Goal: Information Seeking & Learning: Learn about a topic

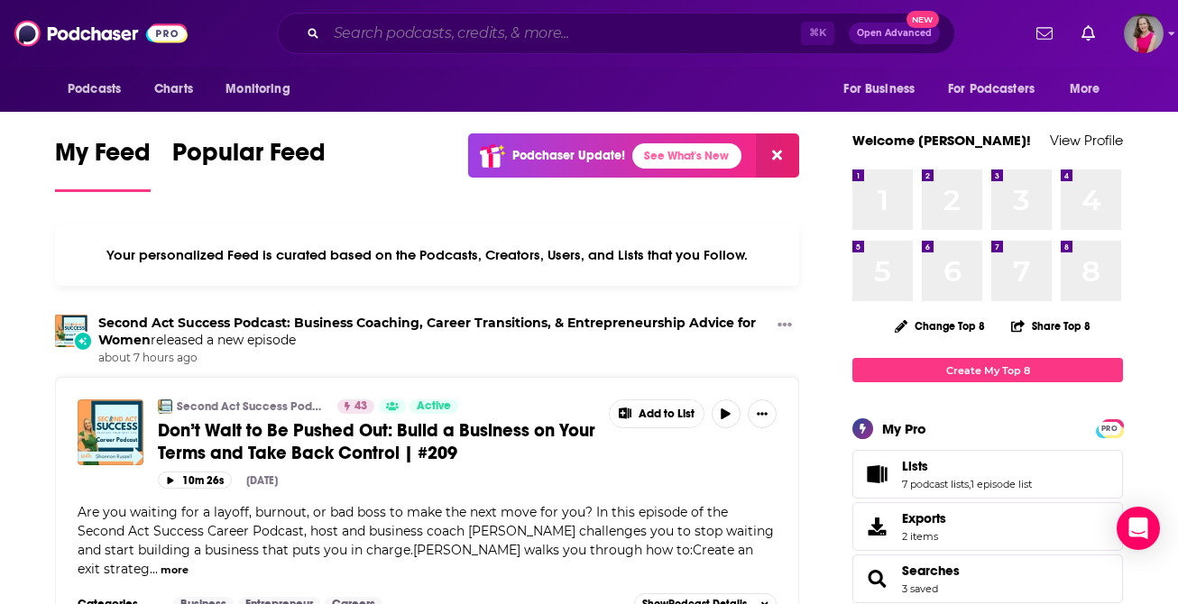
click at [592, 32] on input "Search podcasts, credits, & more..." at bounding box center [563, 33] width 474 height 29
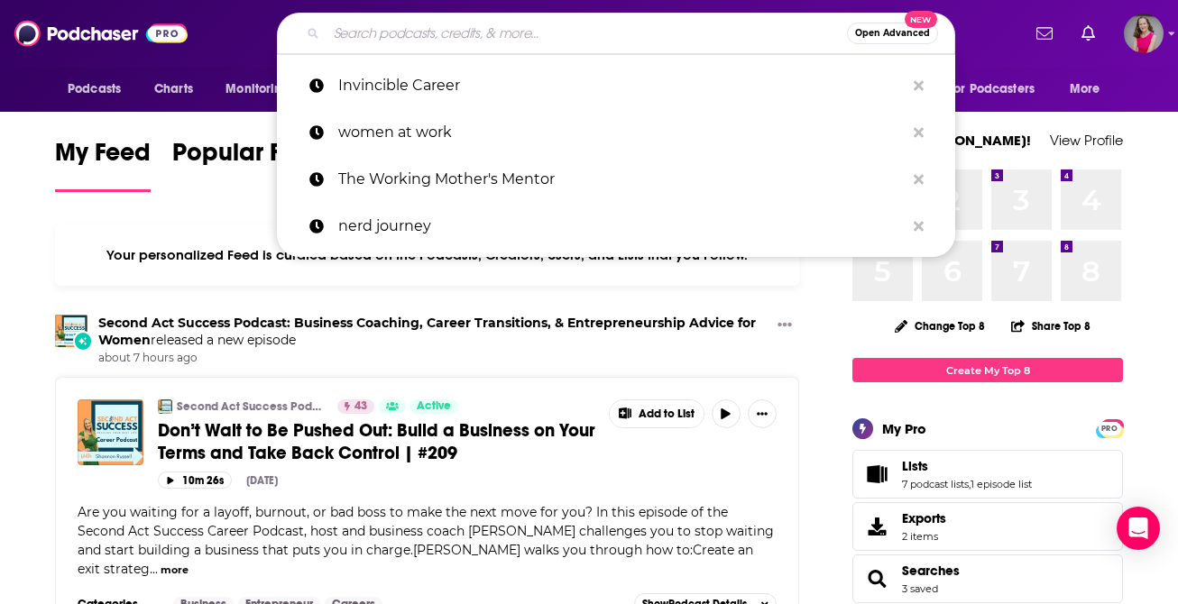
click at [880, 25] on button "Open Advanced New" at bounding box center [892, 34] width 91 height 22
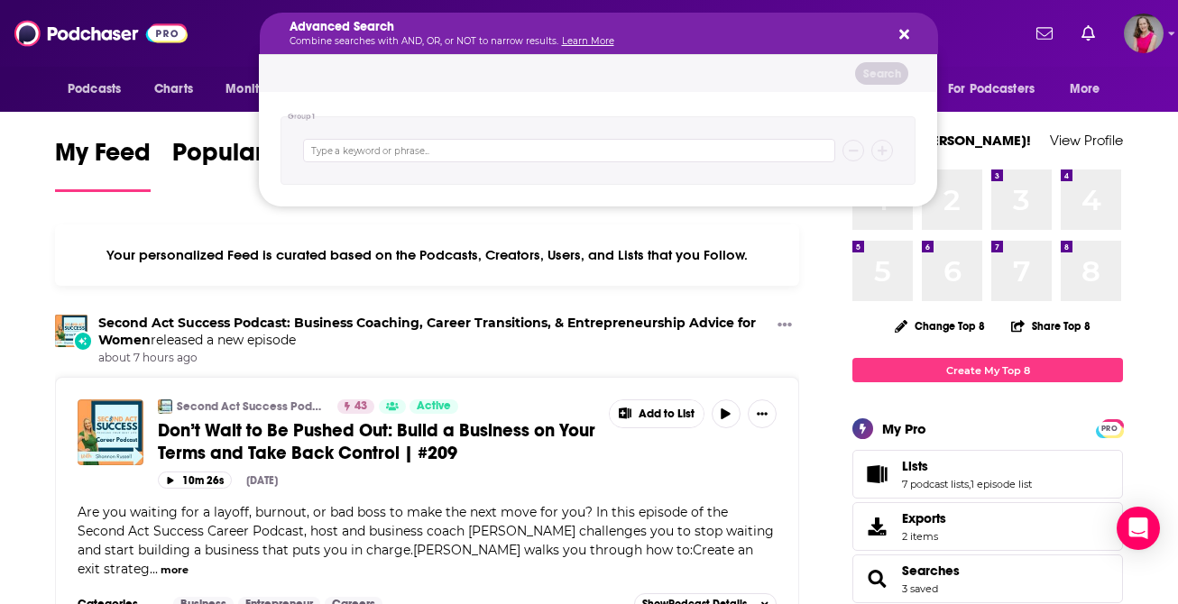
click at [909, 39] on div "Advanced Search Combine searches with AND, OR, or NOT to narrow results. Learn …" at bounding box center [599, 33] width 678 height 41
click at [104, 92] on span "Podcasts" at bounding box center [94, 89] width 53 height 25
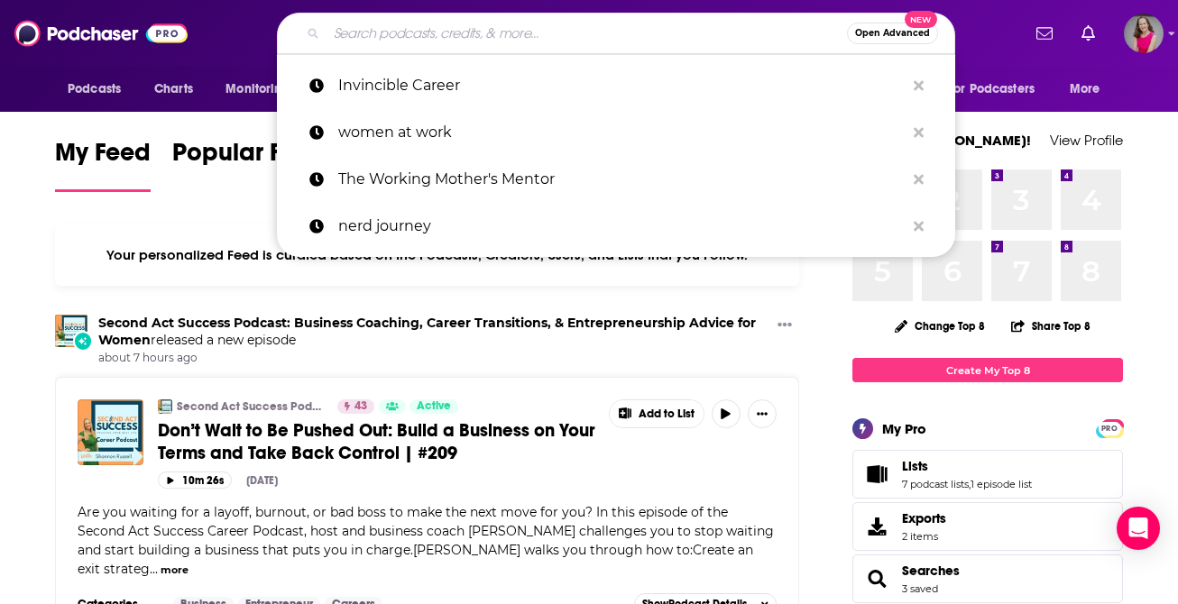
click at [487, 23] on input "Search podcasts, credits, & more..." at bounding box center [586, 33] width 520 height 29
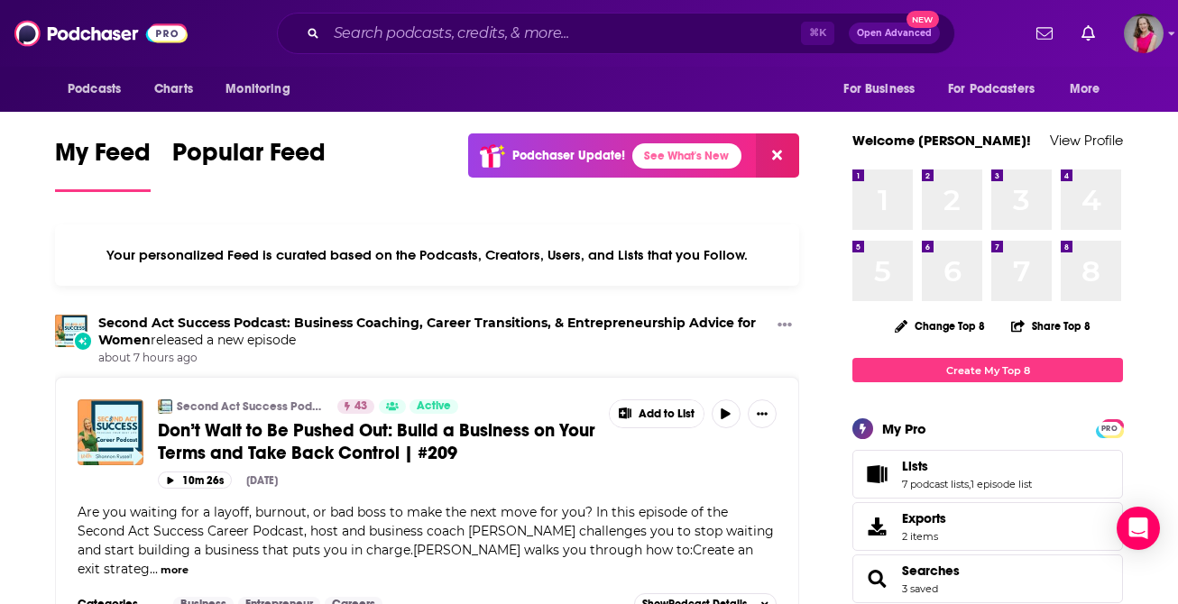
click at [378, 43] on input "Search podcasts, credits, & more..." at bounding box center [563, 33] width 474 height 29
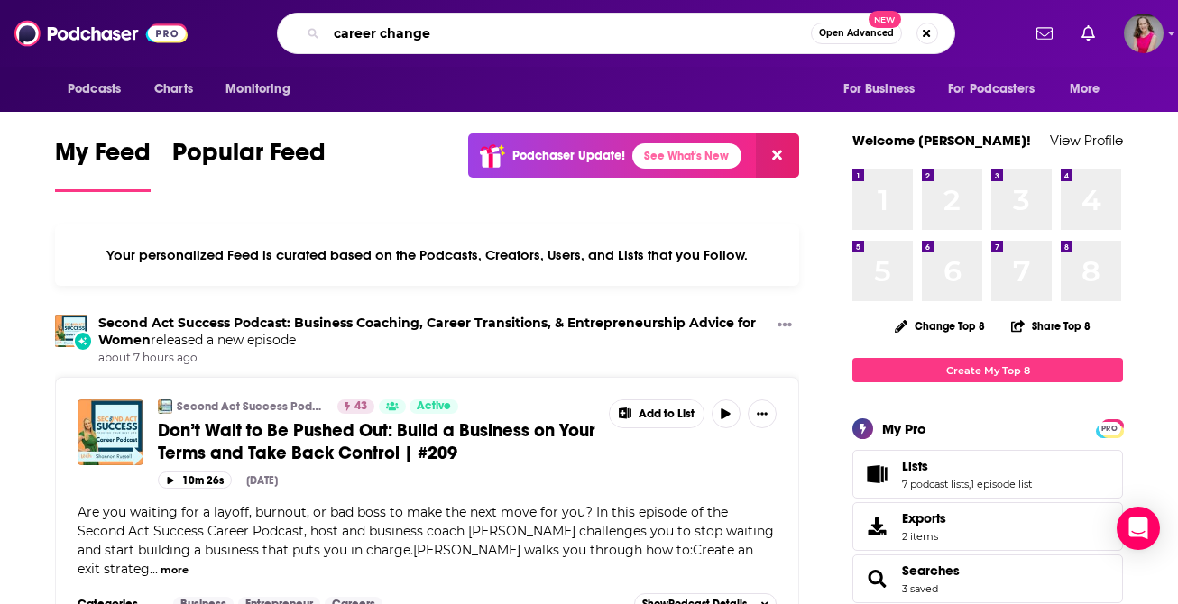
type input "career change"
click at [855, 32] on span "Open Advanced" at bounding box center [856, 33] width 75 height 9
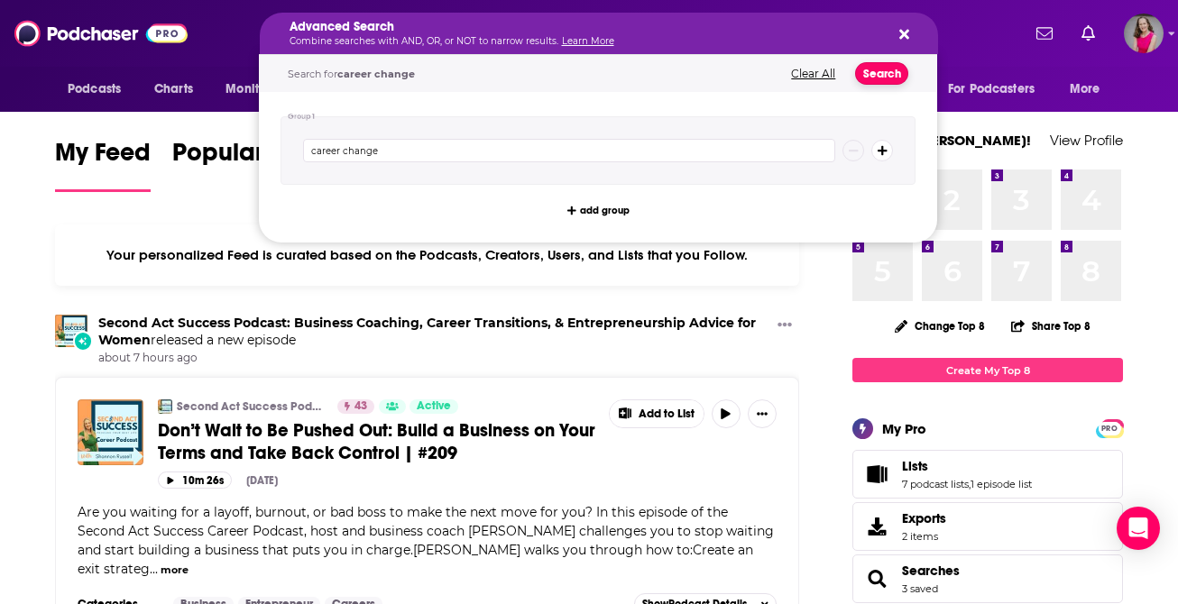
click at [877, 70] on button "Search" at bounding box center [881, 73] width 53 height 23
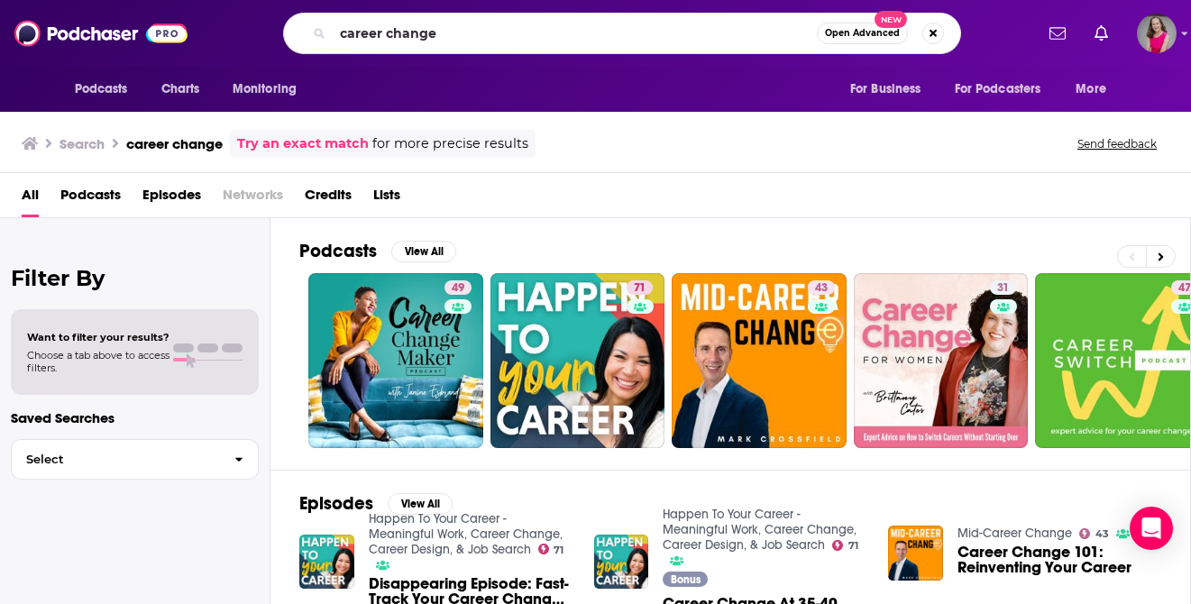
click at [92, 195] on span "Podcasts" at bounding box center [90, 198] width 60 height 37
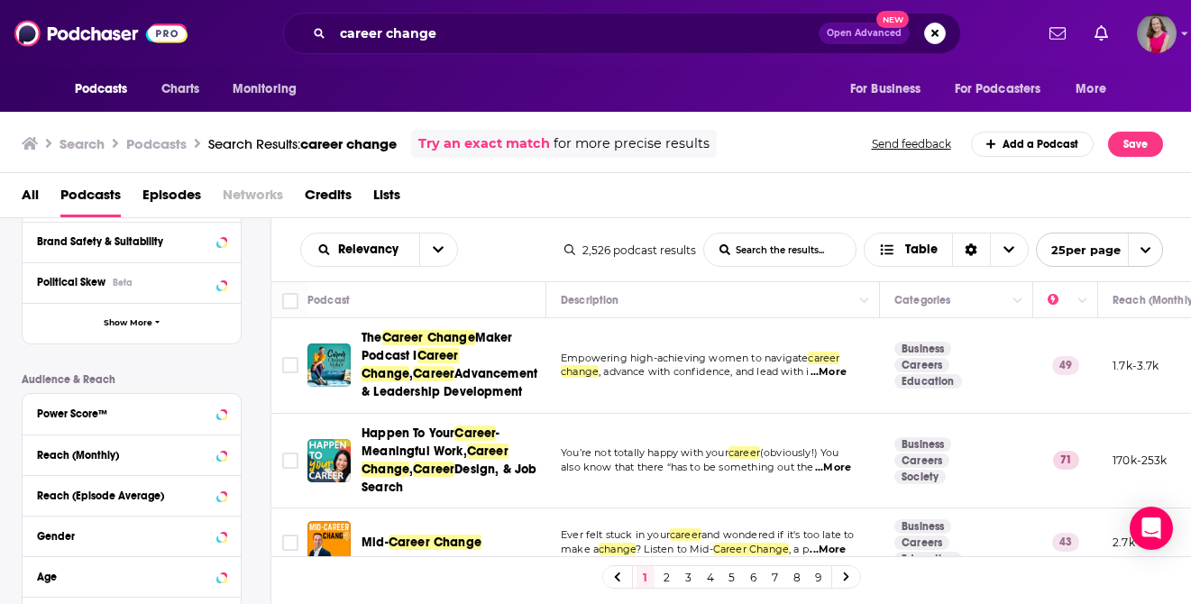
scroll to position [327, 0]
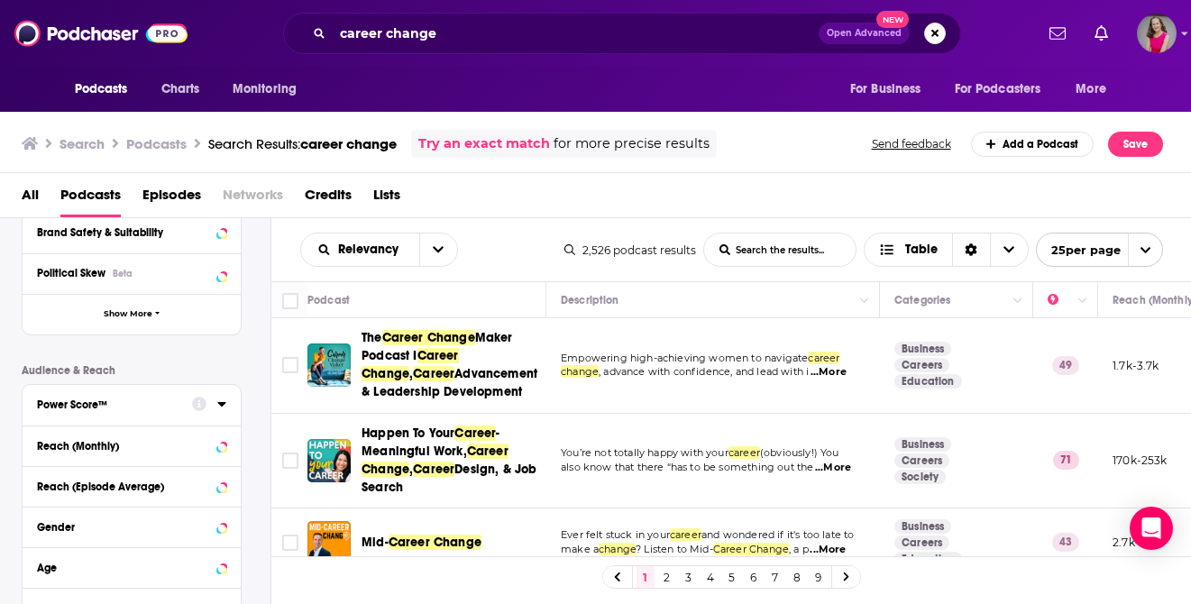
click at [212, 398] on div at bounding box center [209, 403] width 34 height 23
click at [219, 405] on icon at bounding box center [221, 404] width 8 height 5
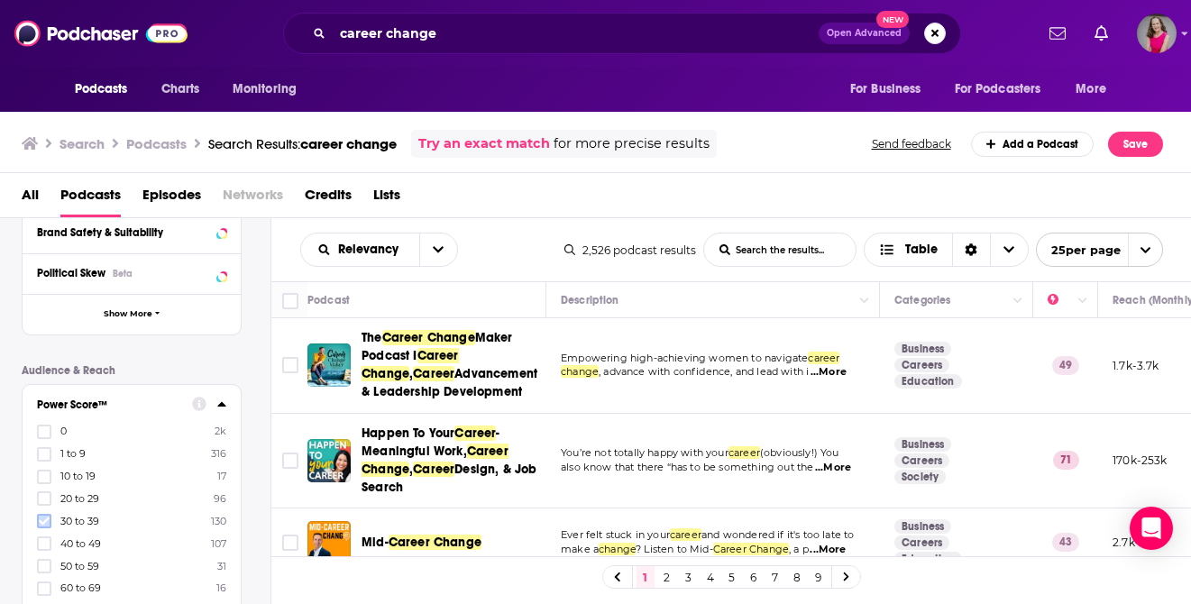
click at [42, 519] on icon at bounding box center [44, 521] width 11 height 11
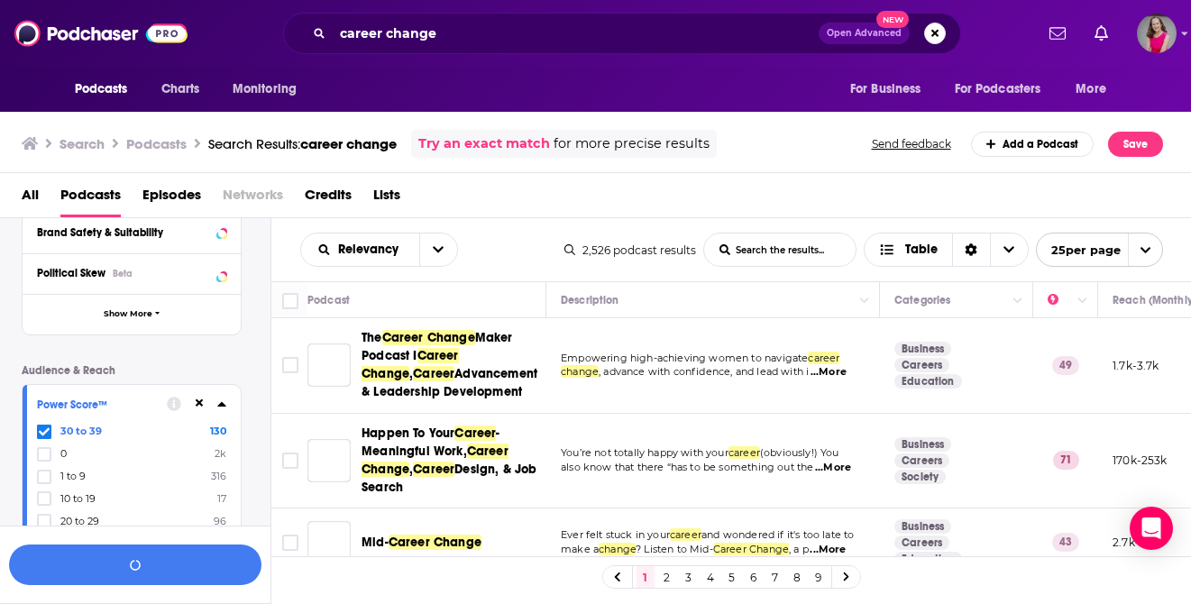
scroll to position [372, 0]
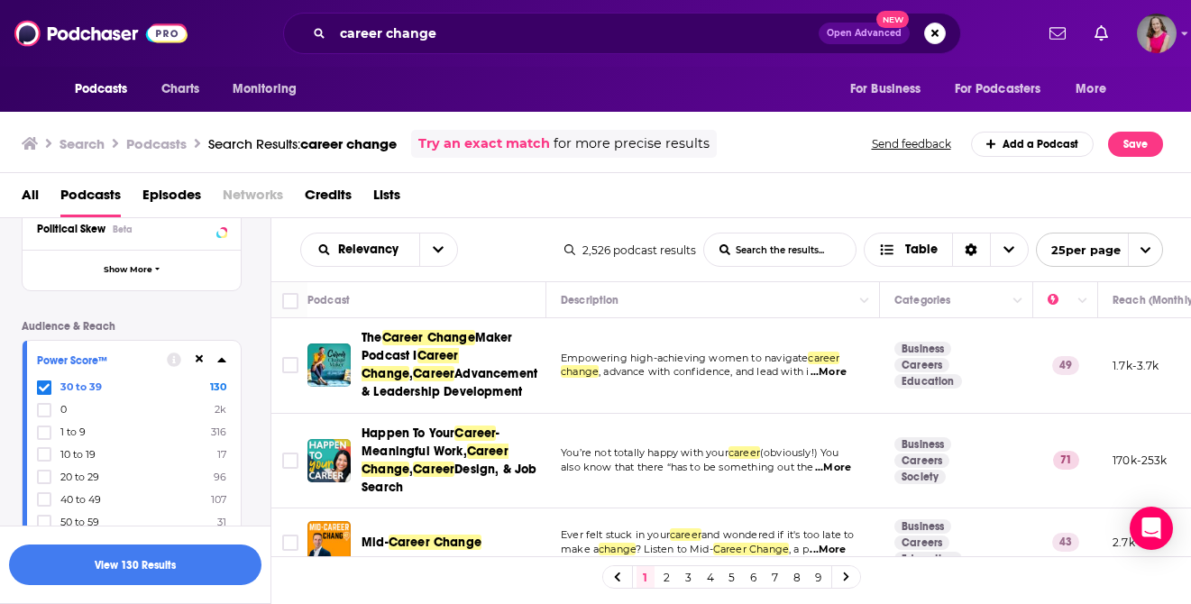
click at [51, 496] on div at bounding box center [46, 499] width 18 height 15
click at [44, 505] on input "multiSelectOption-40-5" at bounding box center [44, 505] width 0 height 0
click at [47, 496] on icon at bounding box center [44, 500] width 11 height 8
click at [42, 519] on icon at bounding box center [44, 522] width 11 height 11
click at [207, 363] on div at bounding box center [197, 359] width 60 height 23
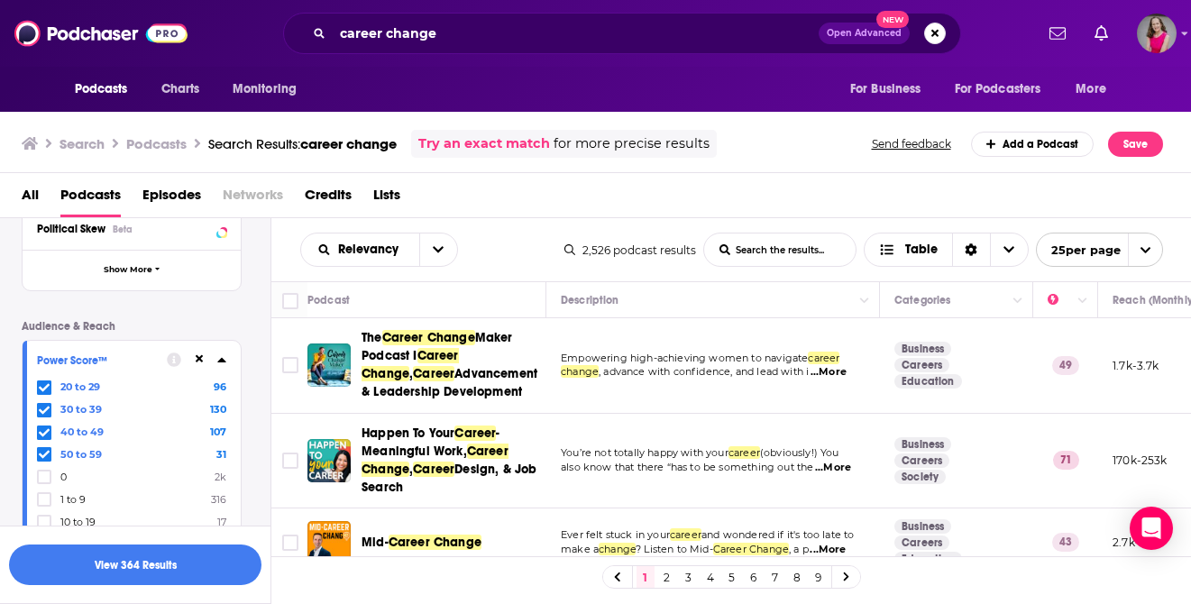
click at [198, 360] on icon at bounding box center [200, 359] width 8 height 8
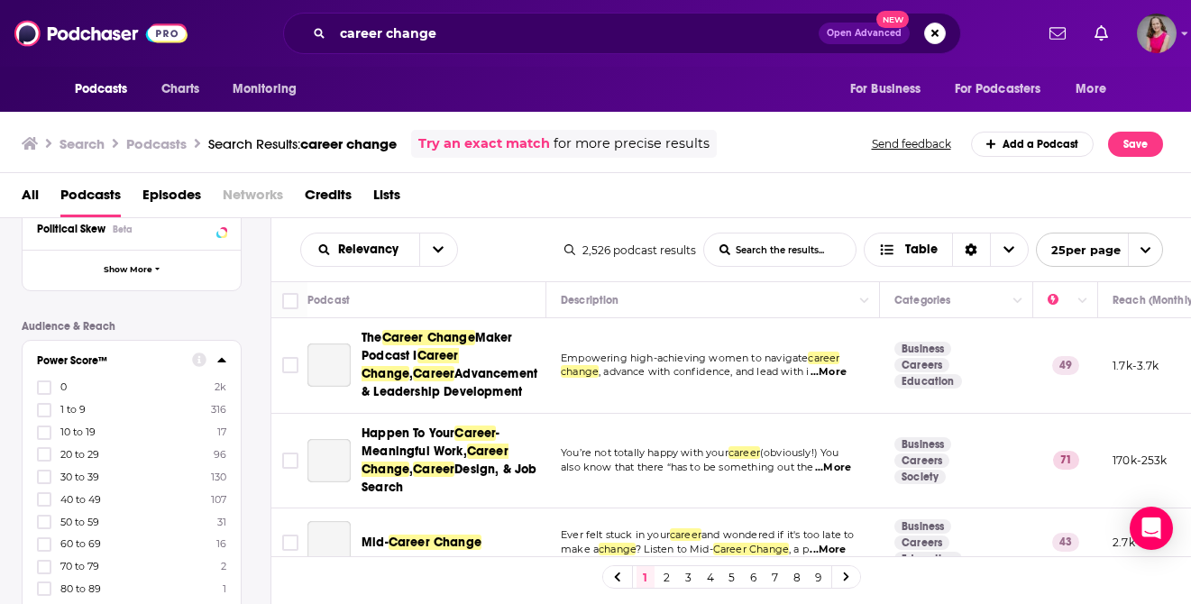
click at [256, 332] on div "Podcast Details Category Active Status Language Has Guests Brand Safety & Suita…" at bounding box center [146, 420] width 249 height 870
click at [41, 474] on icon at bounding box center [44, 477] width 11 height 11
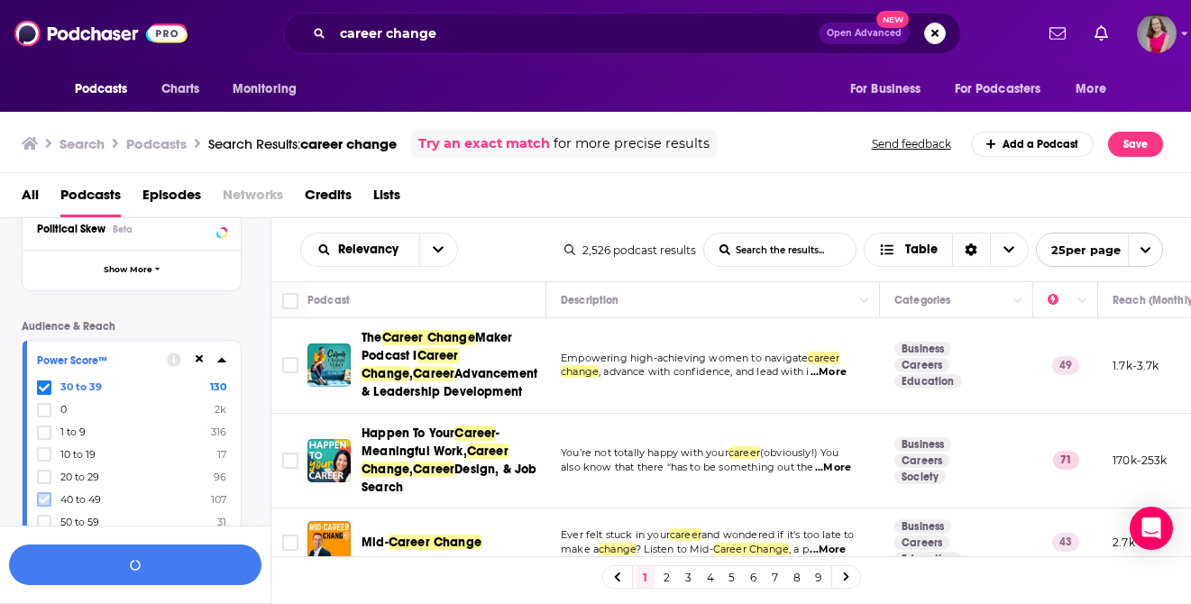
click at [42, 494] on icon at bounding box center [44, 499] width 11 height 11
click at [47, 517] on icon at bounding box center [44, 522] width 11 height 11
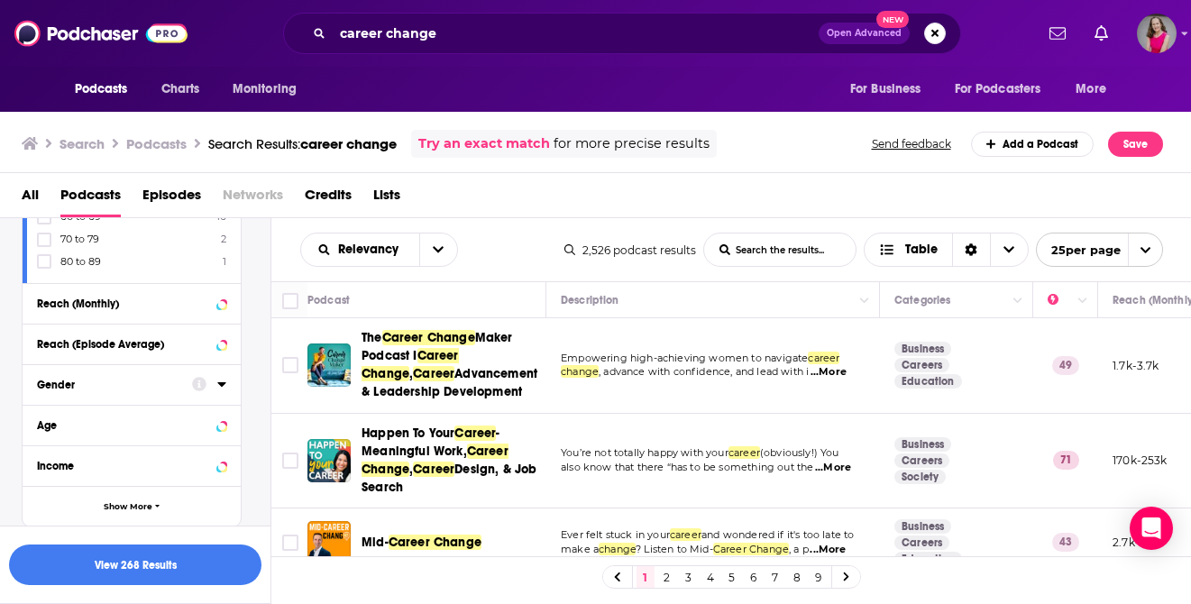
scroll to position [708, 0]
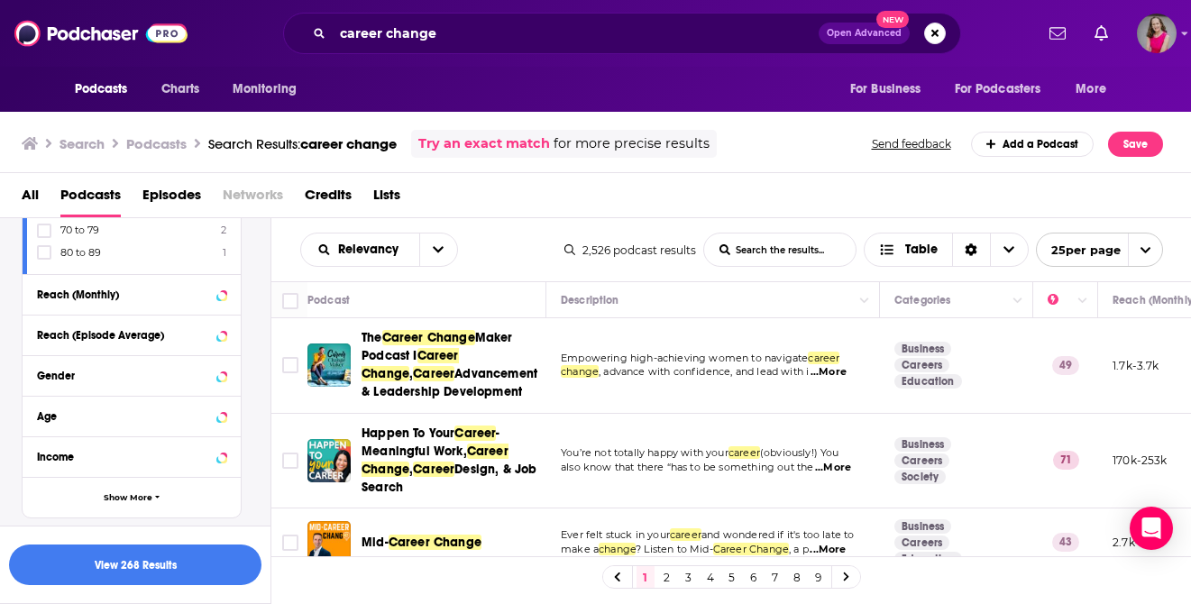
click at [228, 409] on div "Age" at bounding box center [132, 416] width 218 height 41
click at [225, 409] on icon at bounding box center [221, 416] width 9 height 14
click at [44, 483] on icon at bounding box center [44, 488] width 11 height 11
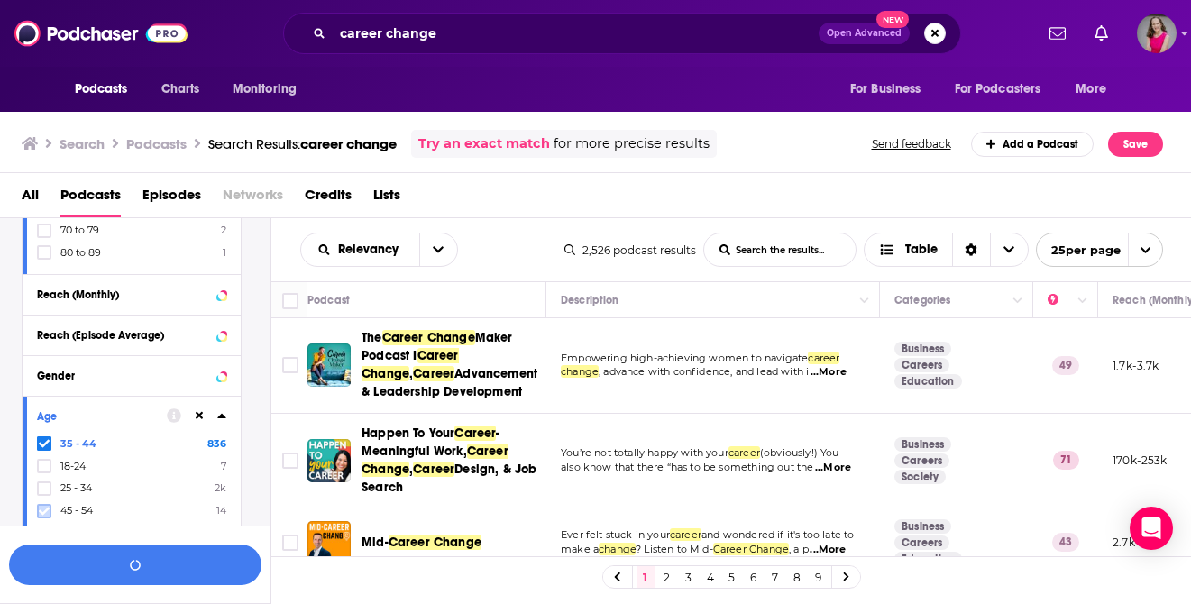
click at [45, 508] on icon at bounding box center [44, 511] width 11 height 8
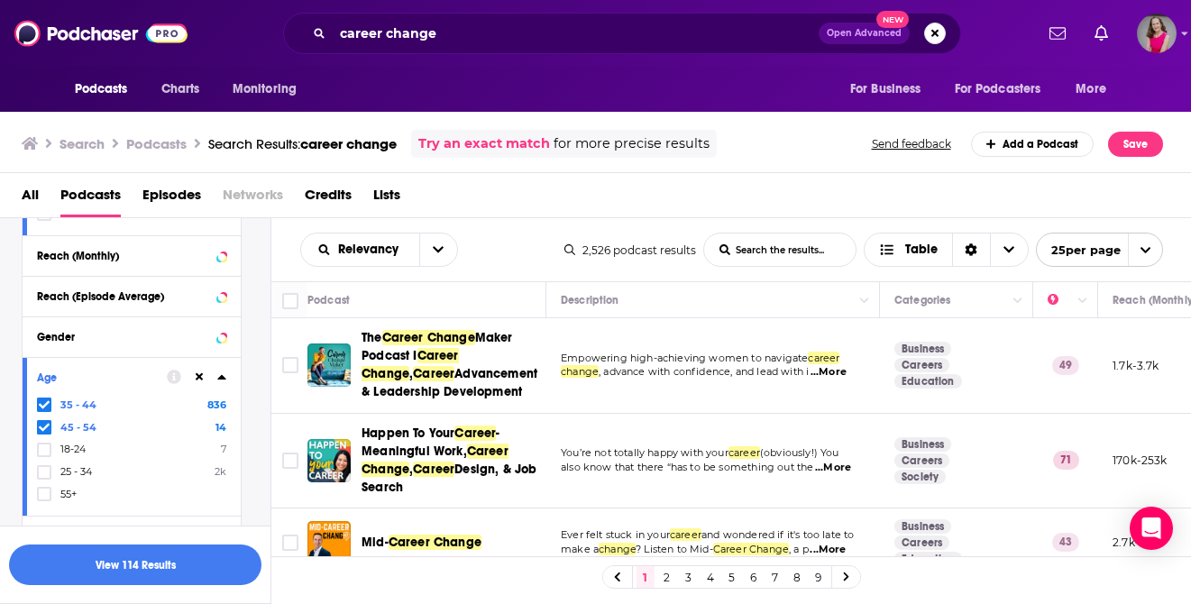
scroll to position [771, 0]
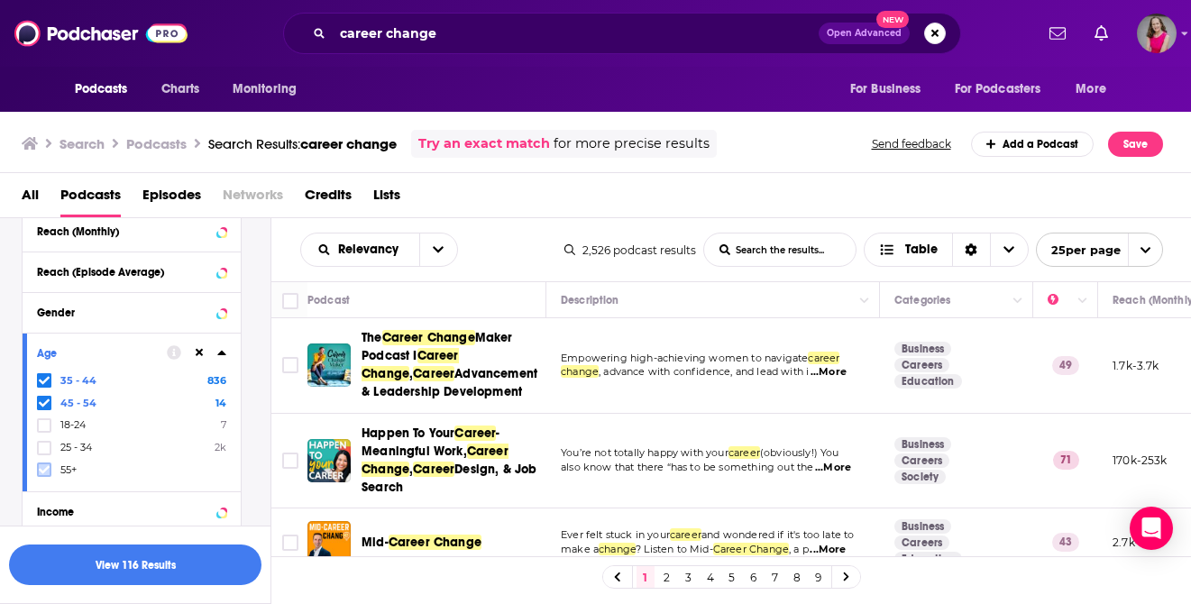
click at [43, 465] on icon at bounding box center [44, 469] width 11 height 11
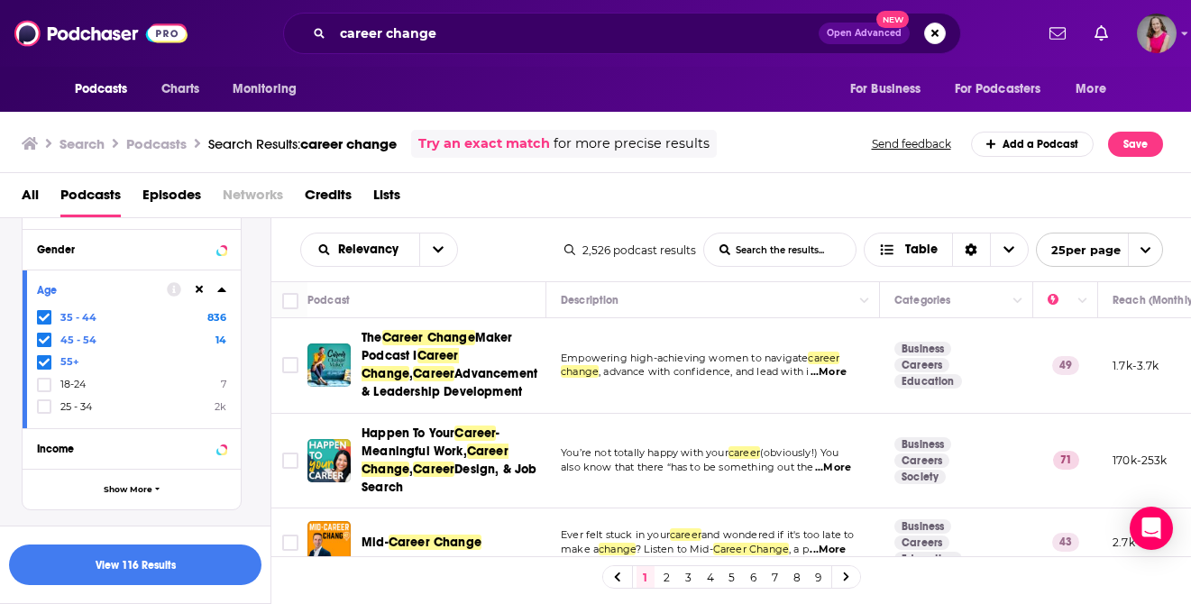
scroll to position [848, 0]
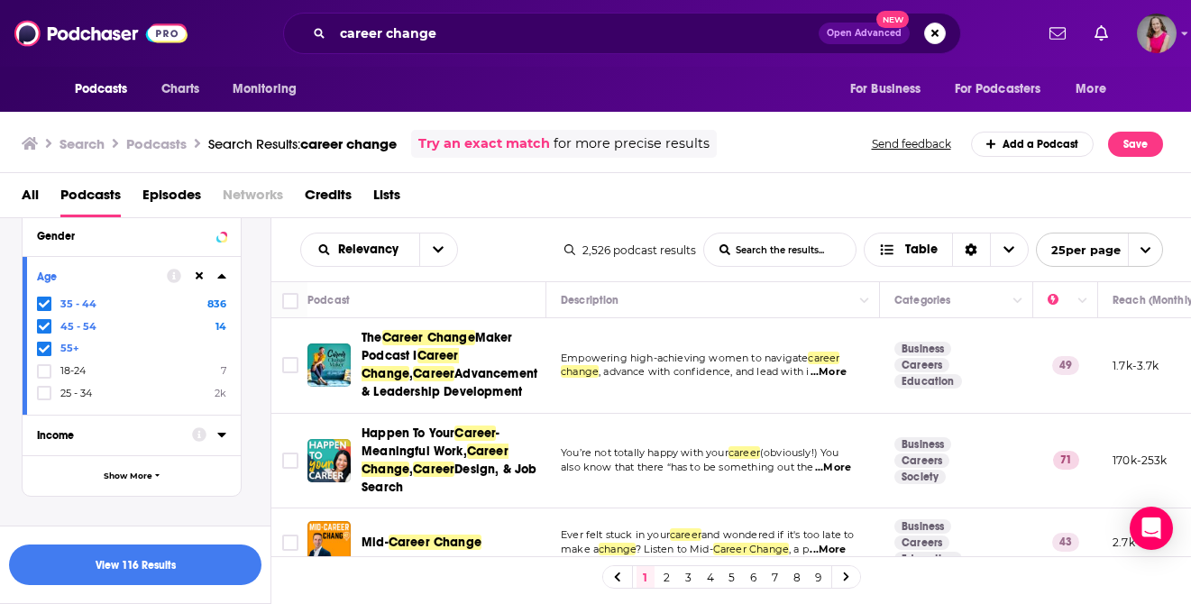
click at [212, 435] on div at bounding box center [209, 434] width 34 height 23
click at [223, 433] on icon at bounding box center [221, 435] width 8 height 5
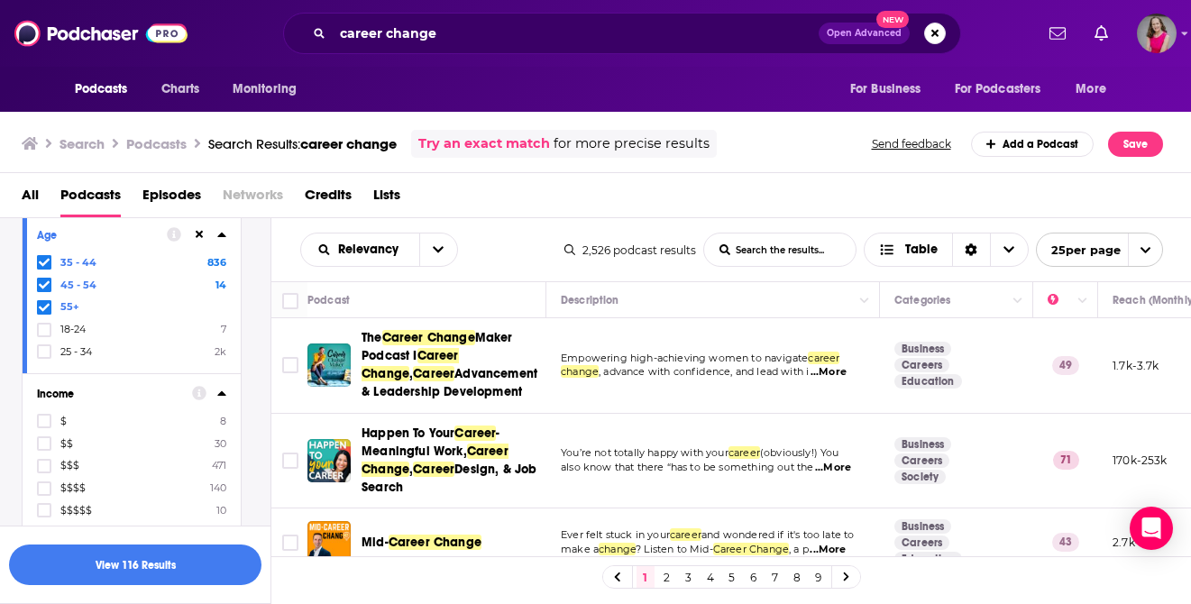
scroll to position [890, 0]
click at [44, 463] on icon at bounding box center [44, 465] width 11 height 11
click at [48, 483] on icon at bounding box center [44, 487] width 11 height 8
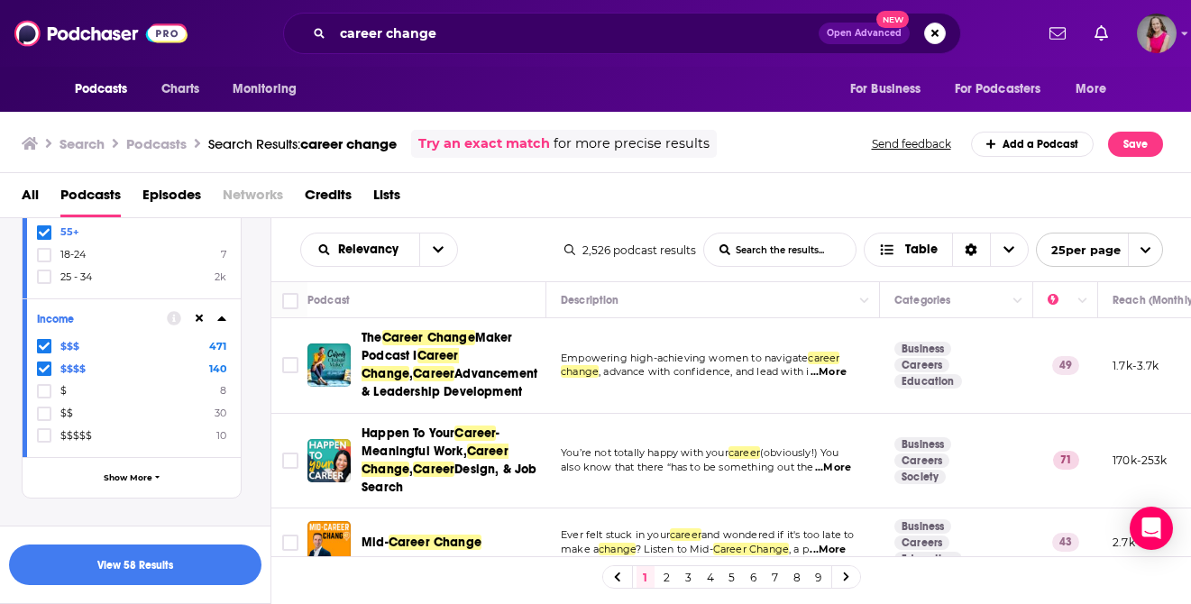
scroll to position [993, 0]
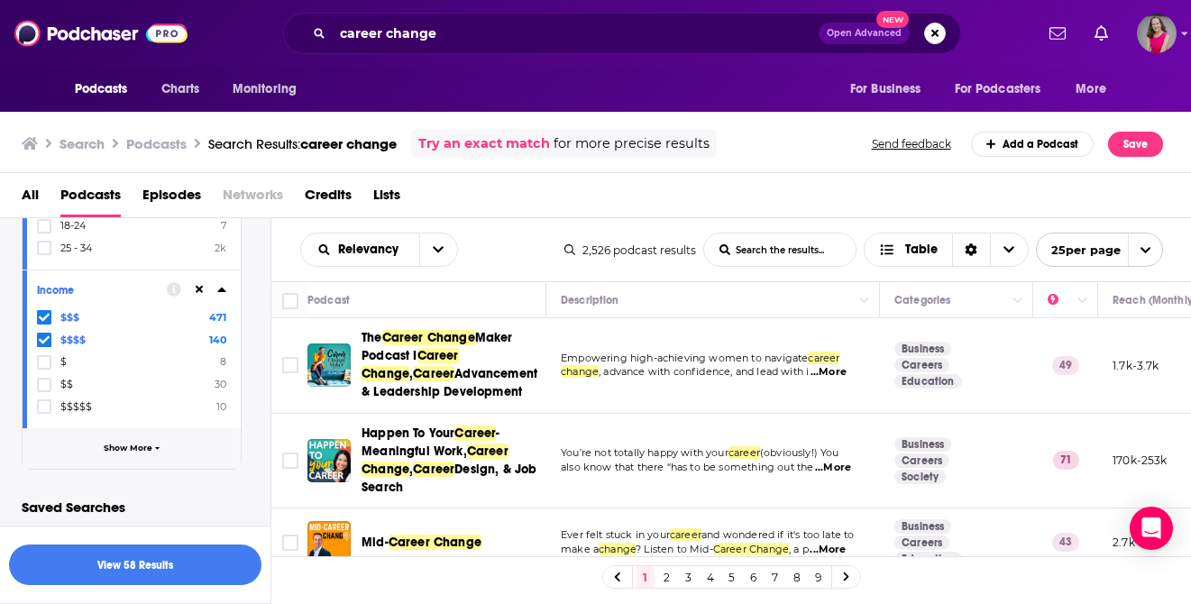
click at [115, 444] on span "Show More" at bounding box center [128, 449] width 49 height 10
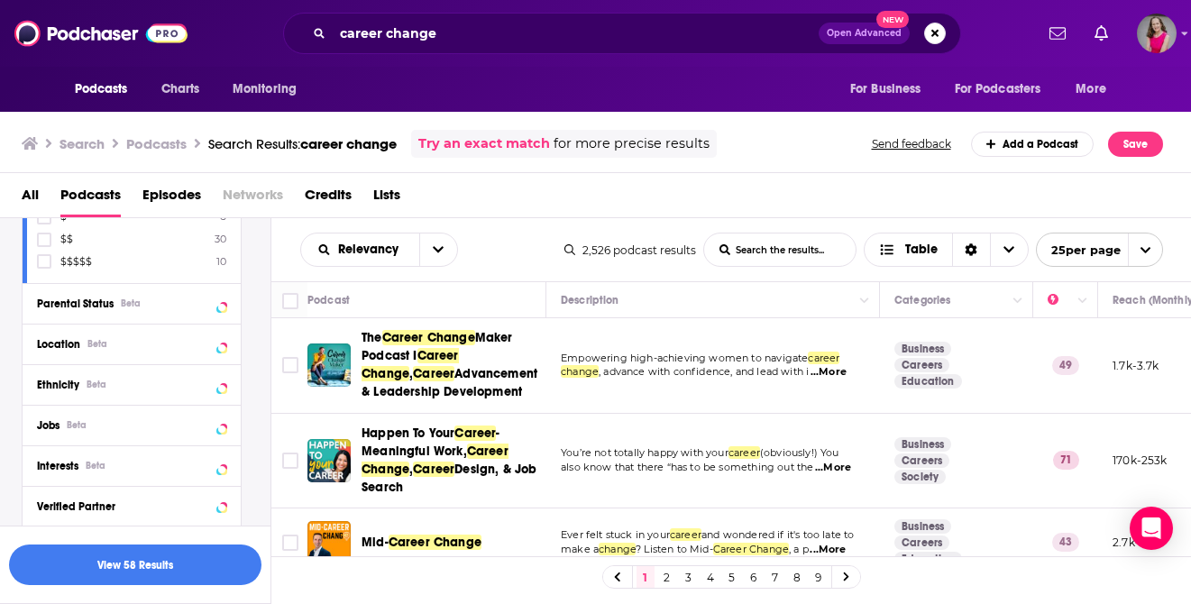
scroll to position [1142, 0]
click at [211, 332] on div at bounding box center [209, 339] width 34 height 23
click at [220, 338] on icon at bounding box center [221, 340] width 8 height 5
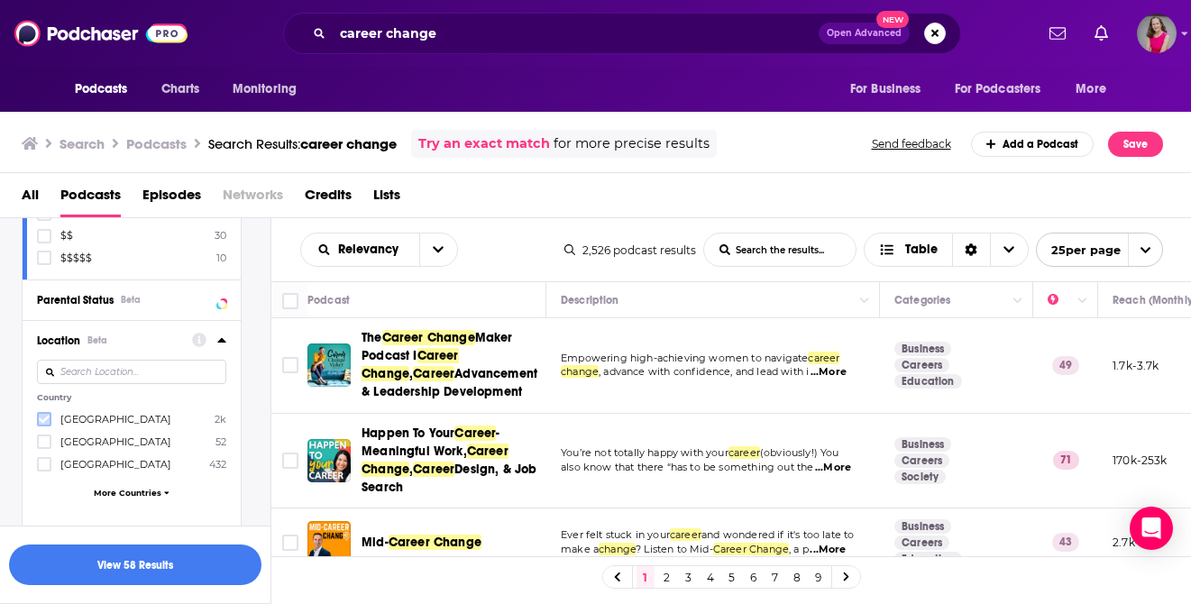
click at [44, 418] on icon at bounding box center [44, 419] width 11 height 11
click at [44, 437] on icon at bounding box center [44, 442] width 11 height 11
click at [49, 459] on icon at bounding box center [44, 464] width 11 height 11
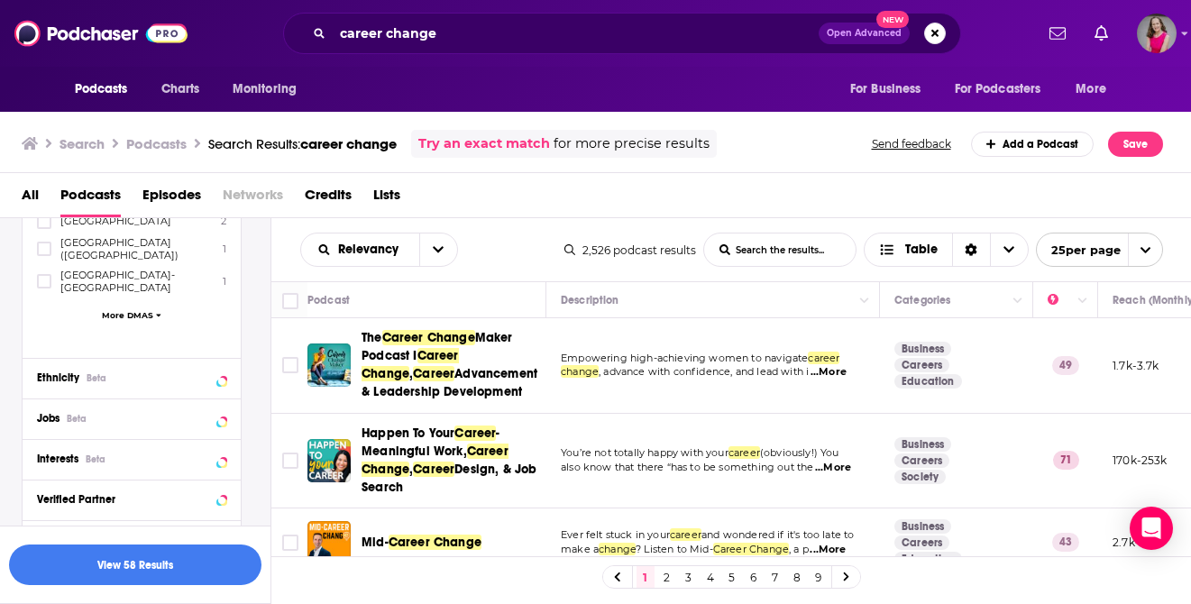
scroll to position [1579, 0]
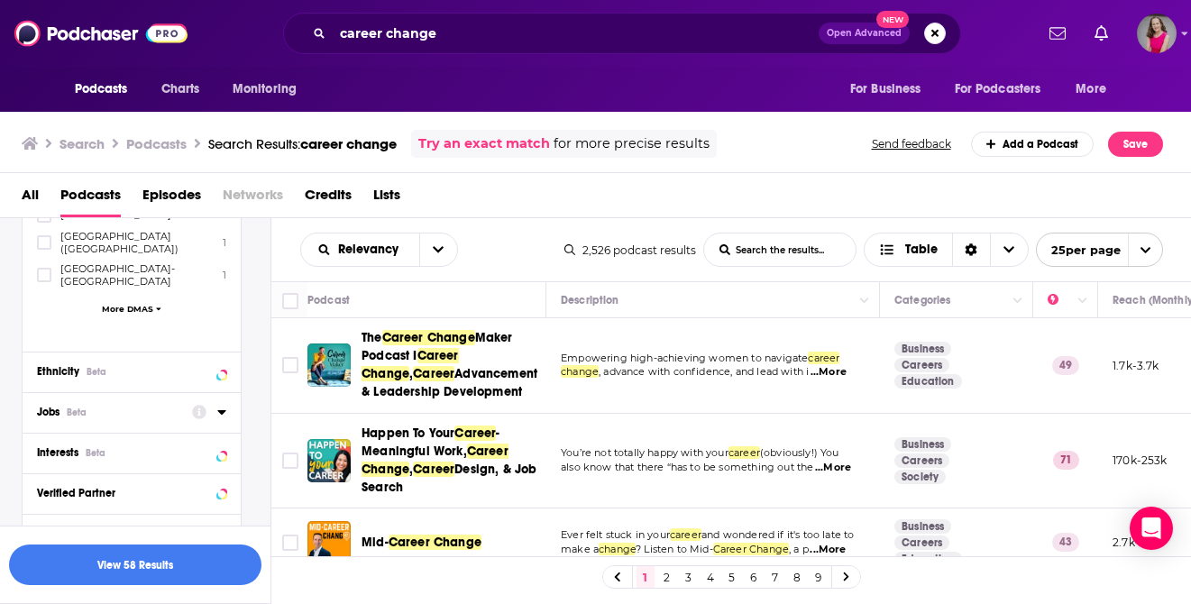
click at [214, 400] on div at bounding box center [209, 411] width 34 height 23
click at [226, 392] on div "Jobs Beta" at bounding box center [132, 412] width 218 height 41
click at [223, 405] on icon at bounding box center [221, 412] width 9 height 14
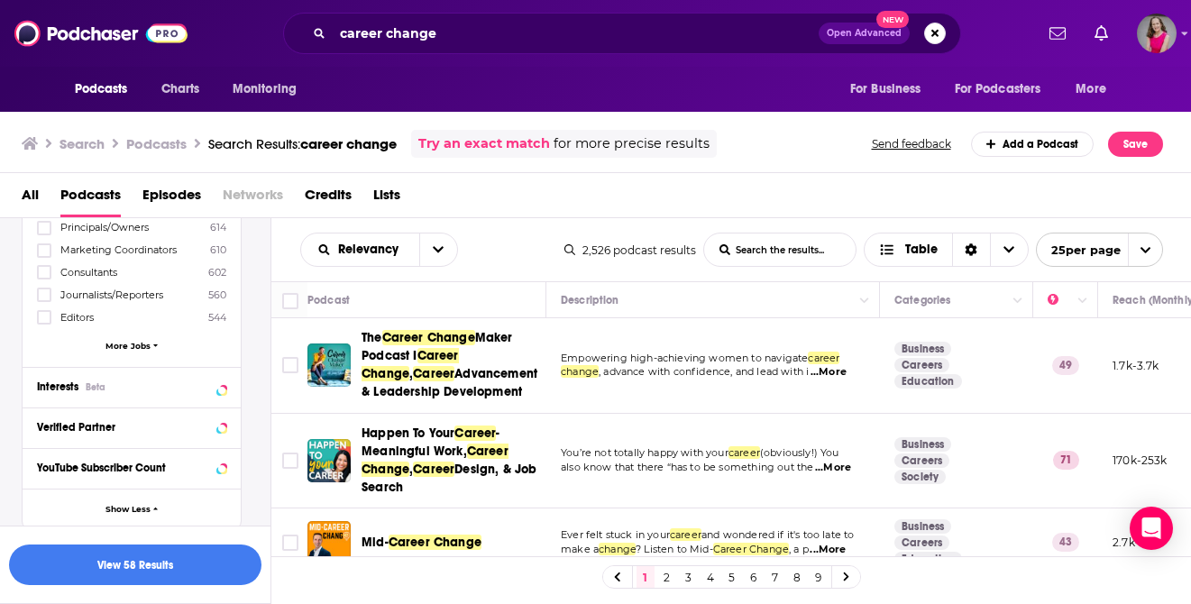
scroll to position [1906, 0]
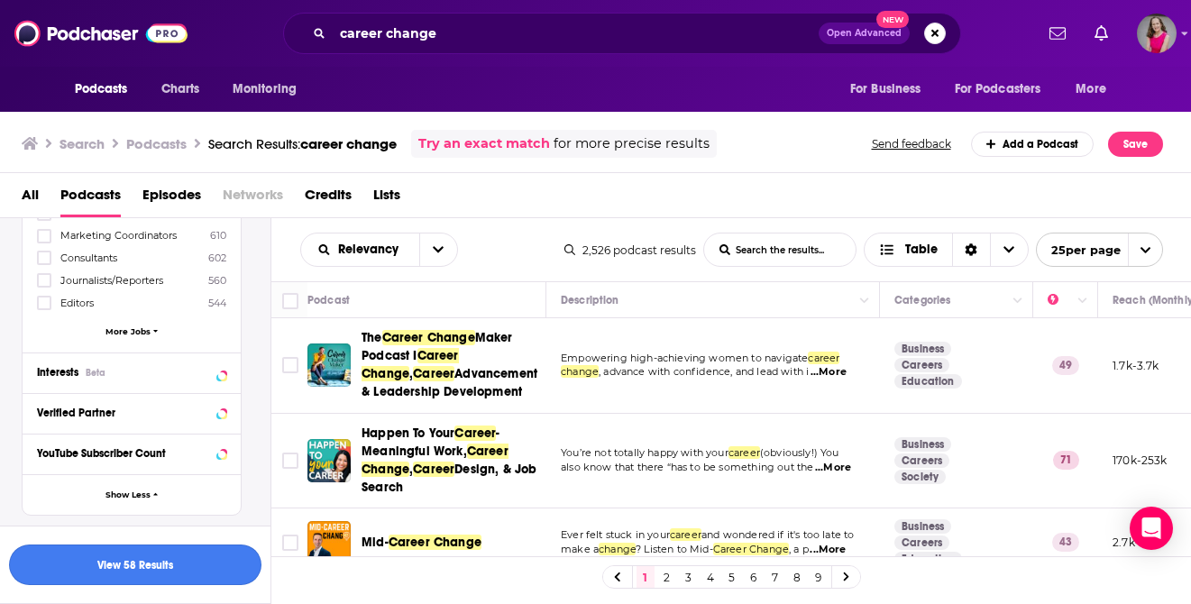
click at [165, 556] on button "View 58 Results" at bounding box center [135, 565] width 253 height 41
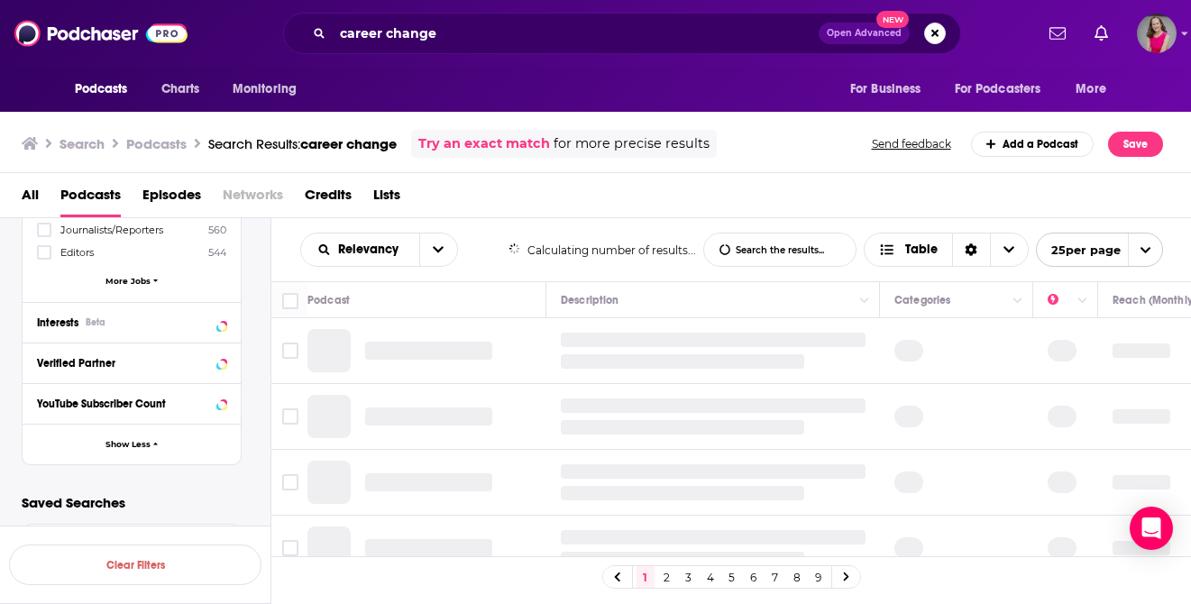
scroll to position [1752, 0]
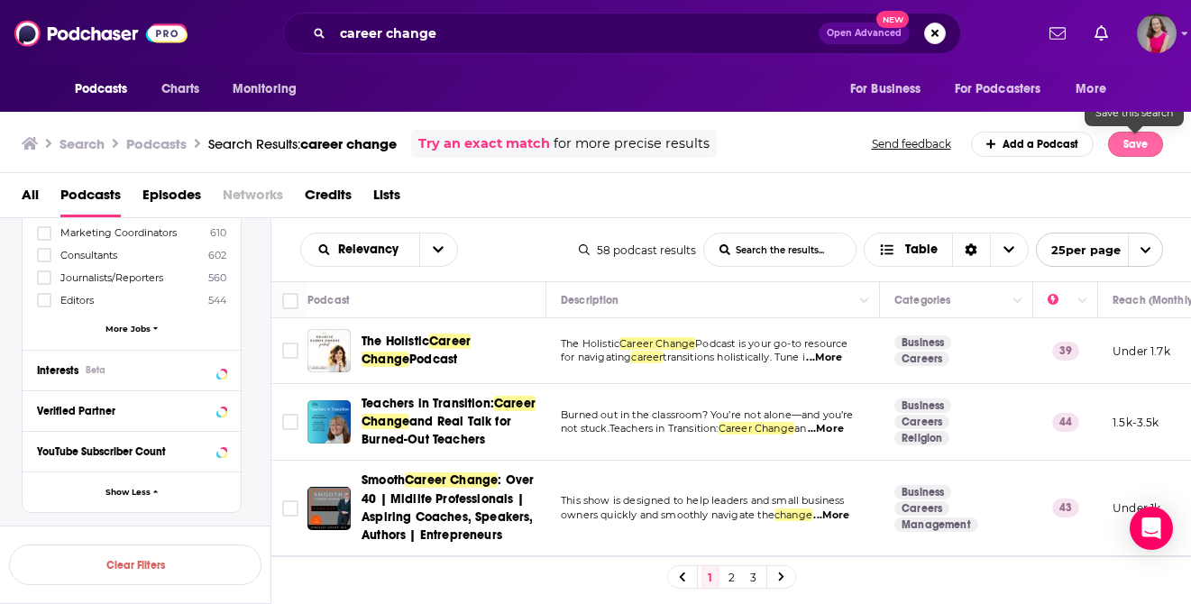
click at [1133, 148] on button "Save" at bounding box center [1135, 144] width 55 height 25
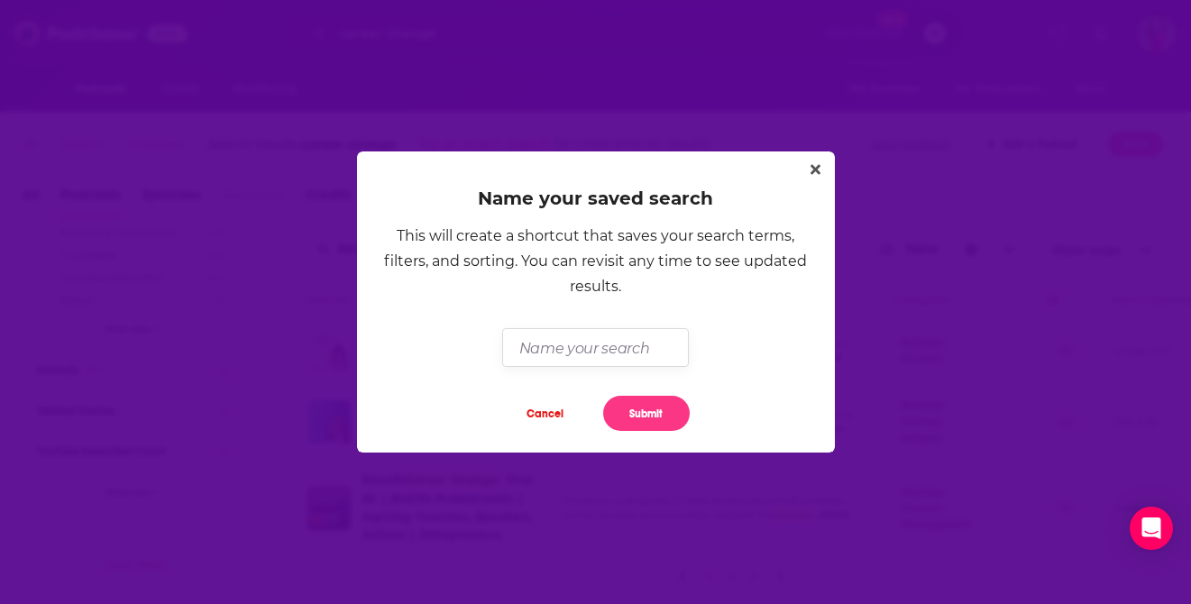
click at [643, 345] on input "Dialog" at bounding box center [595, 347] width 187 height 39
type input "m"
type input "Mid Career #1"
click at [643, 411] on button "Submit" at bounding box center [646, 413] width 87 height 35
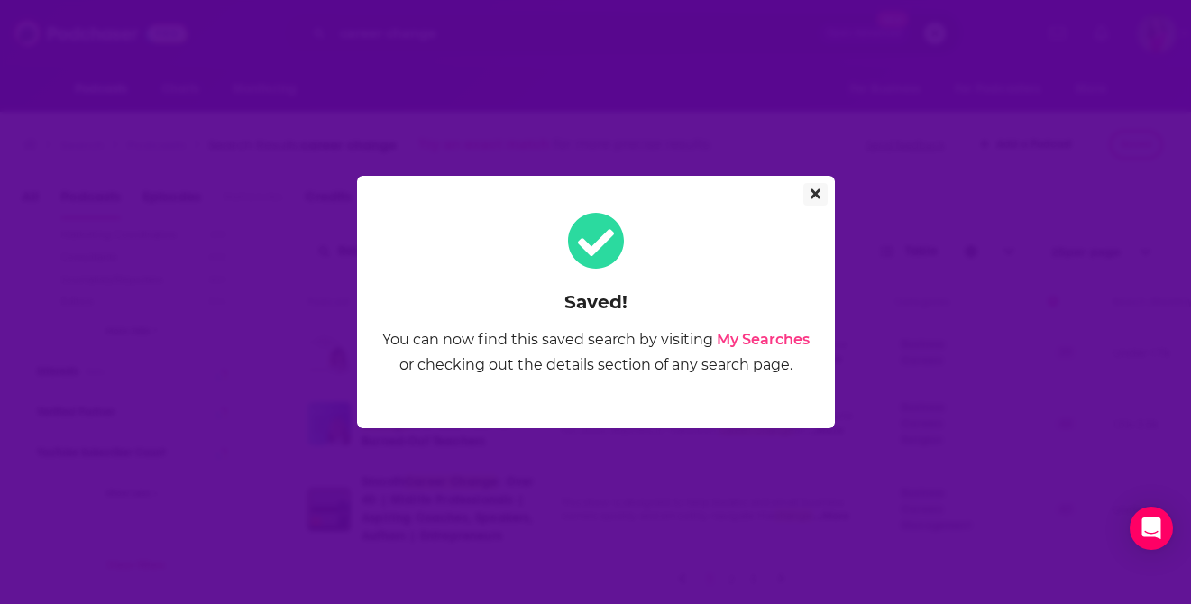
click at [812, 193] on icon "Close" at bounding box center [816, 194] width 10 height 14
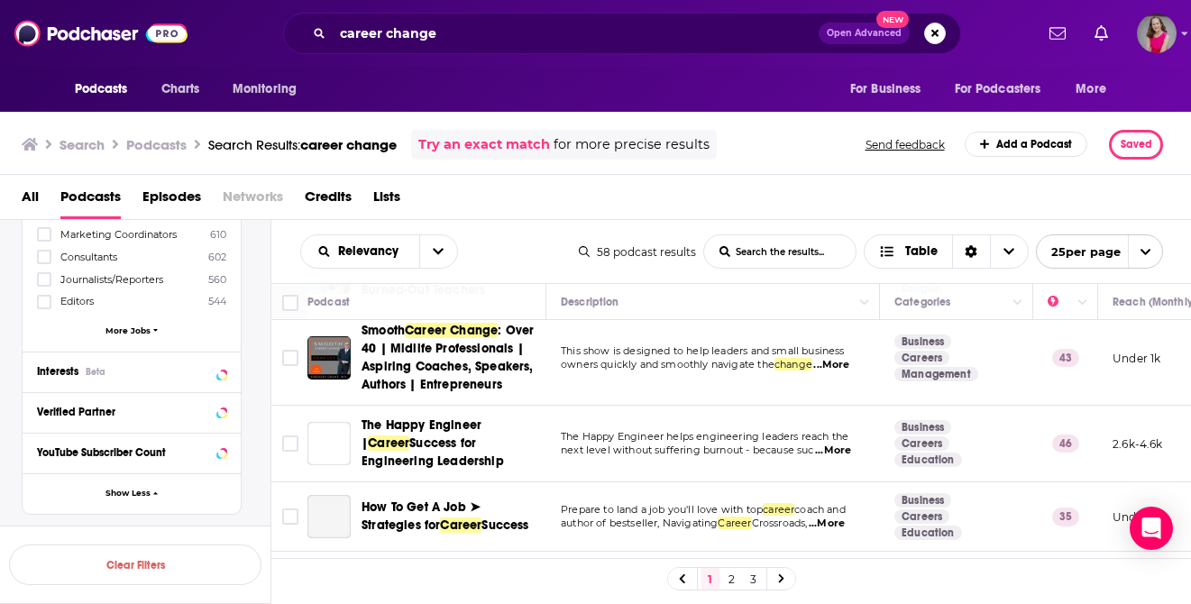
scroll to position [155, 0]
